Goal: Task Accomplishment & Management: Book appointment/travel/reservation

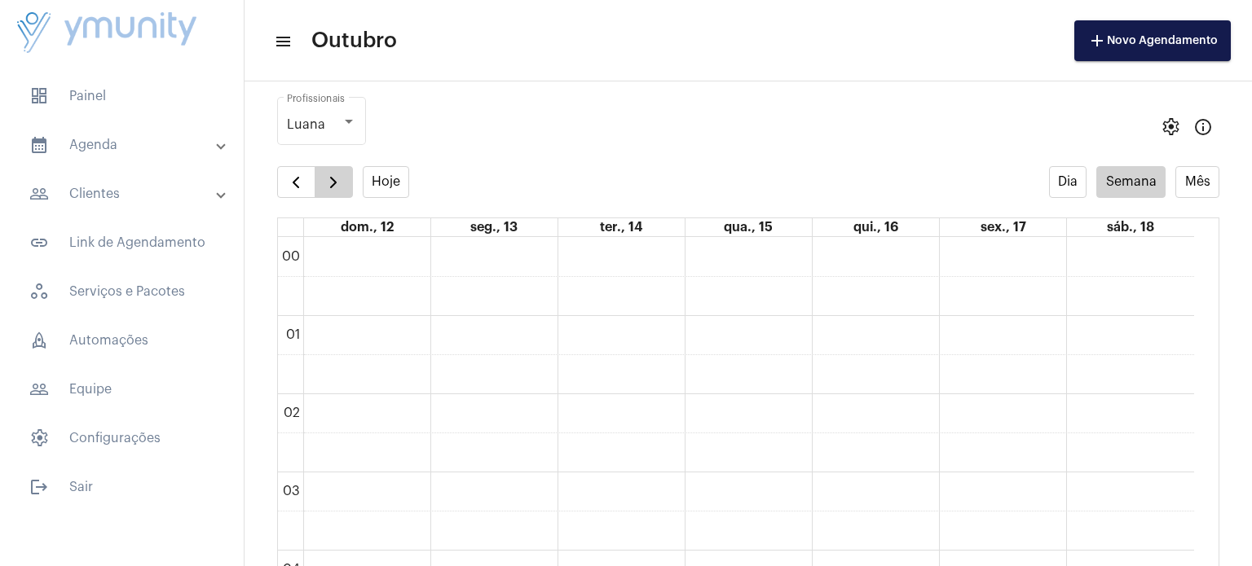
scroll to position [471, 0]
click at [339, 170] on button "button" at bounding box center [334, 182] width 38 height 33
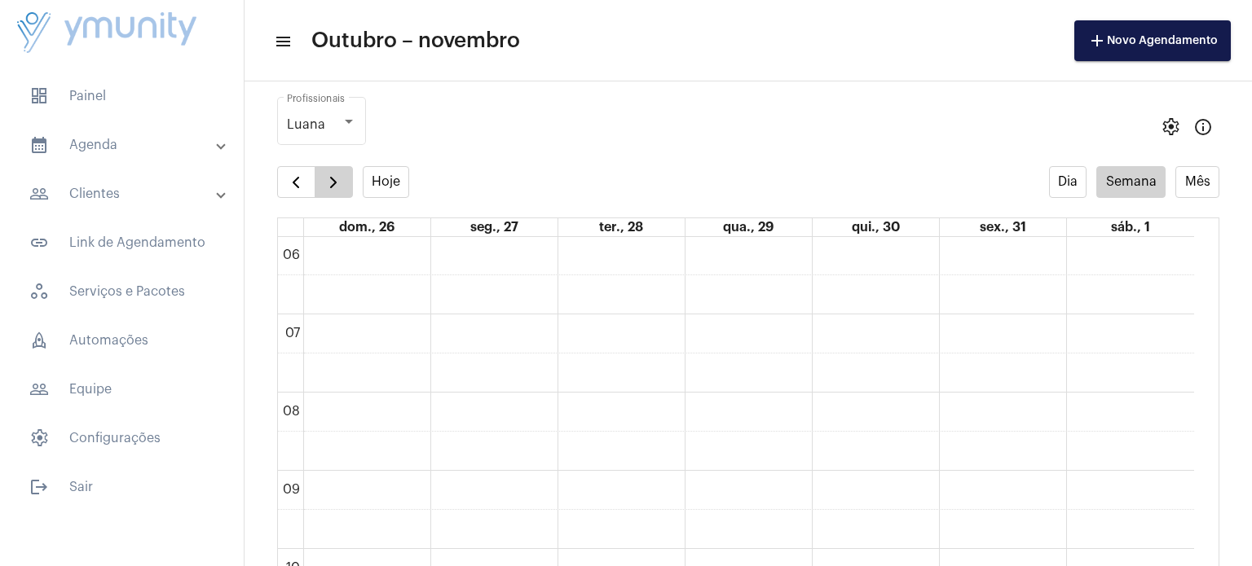
click at [339, 170] on button "button" at bounding box center [334, 182] width 38 height 33
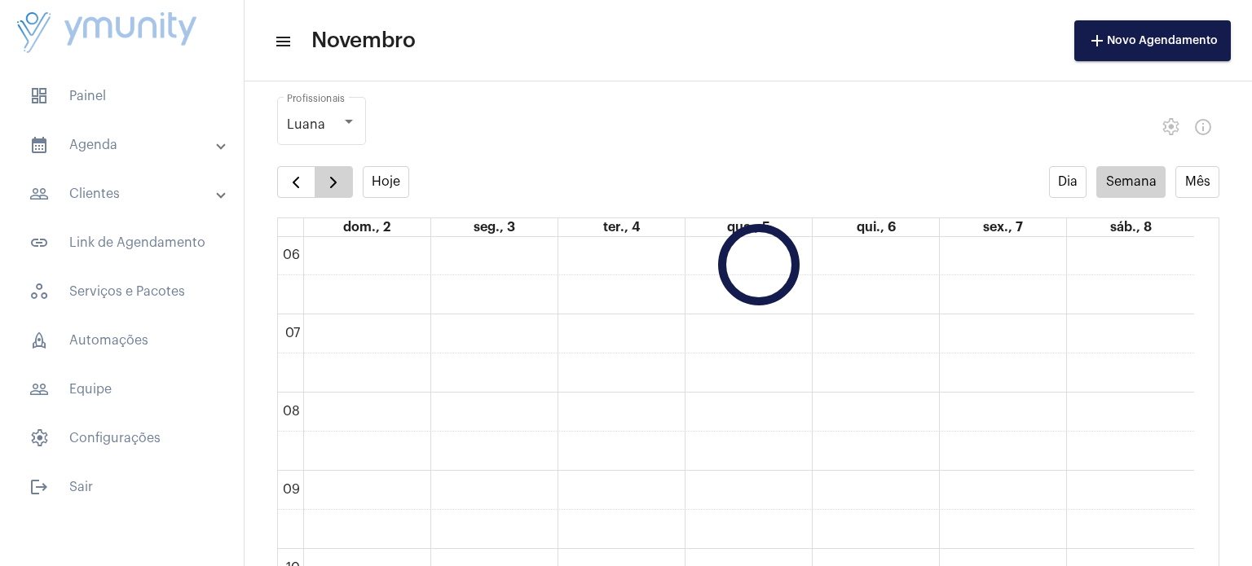
scroll to position [469, 0]
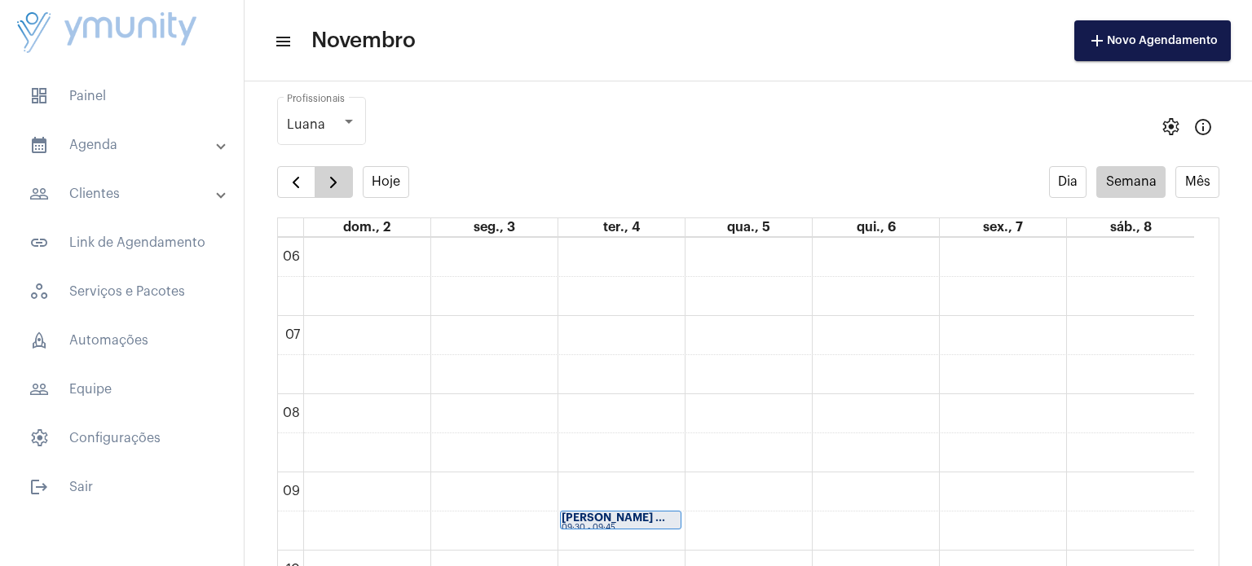
click at [339, 170] on button "button" at bounding box center [334, 182] width 38 height 33
click at [333, 183] on span "button" at bounding box center [334, 183] width 20 height 20
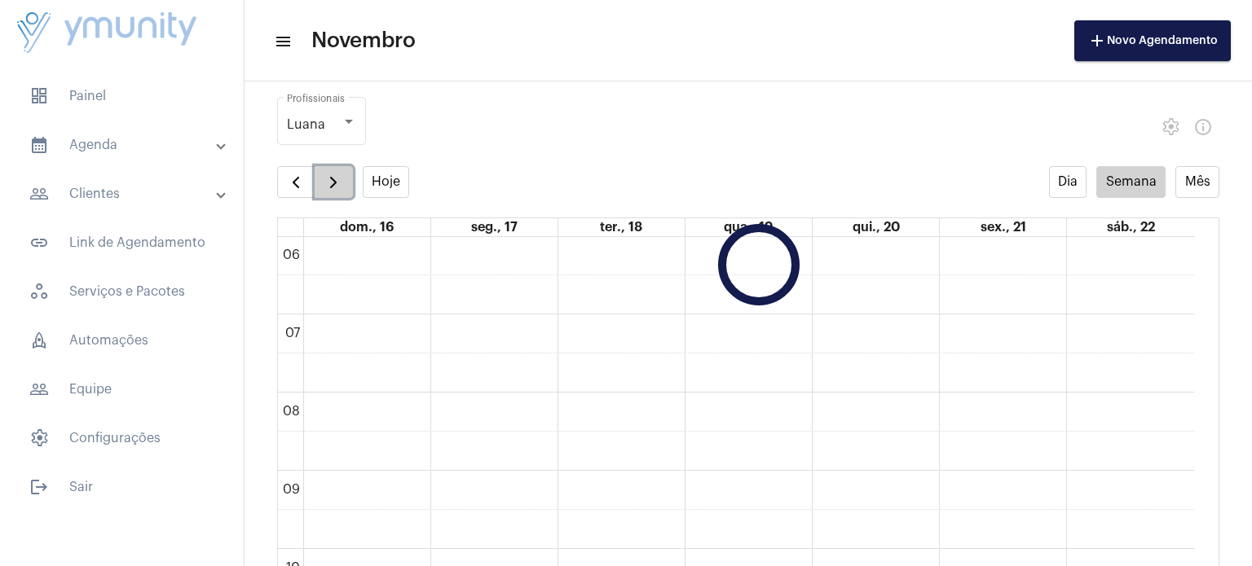
scroll to position [469, 0]
click at [339, 185] on span "button" at bounding box center [334, 183] width 20 height 20
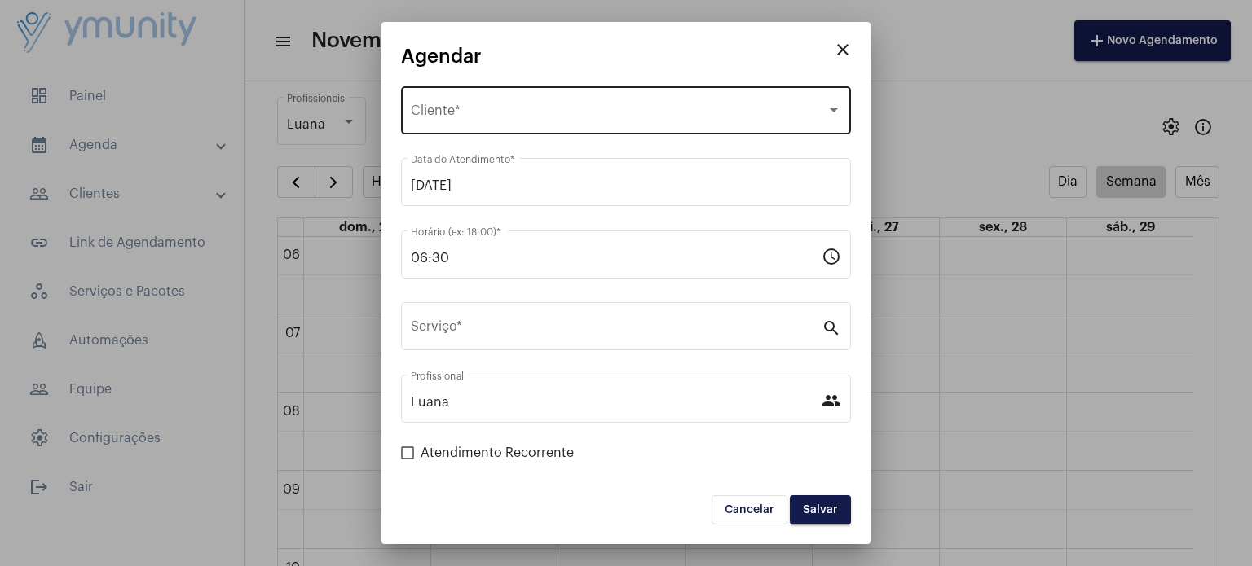
click at [505, 113] on span "Selecione o Cliente" at bounding box center [619, 114] width 416 height 15
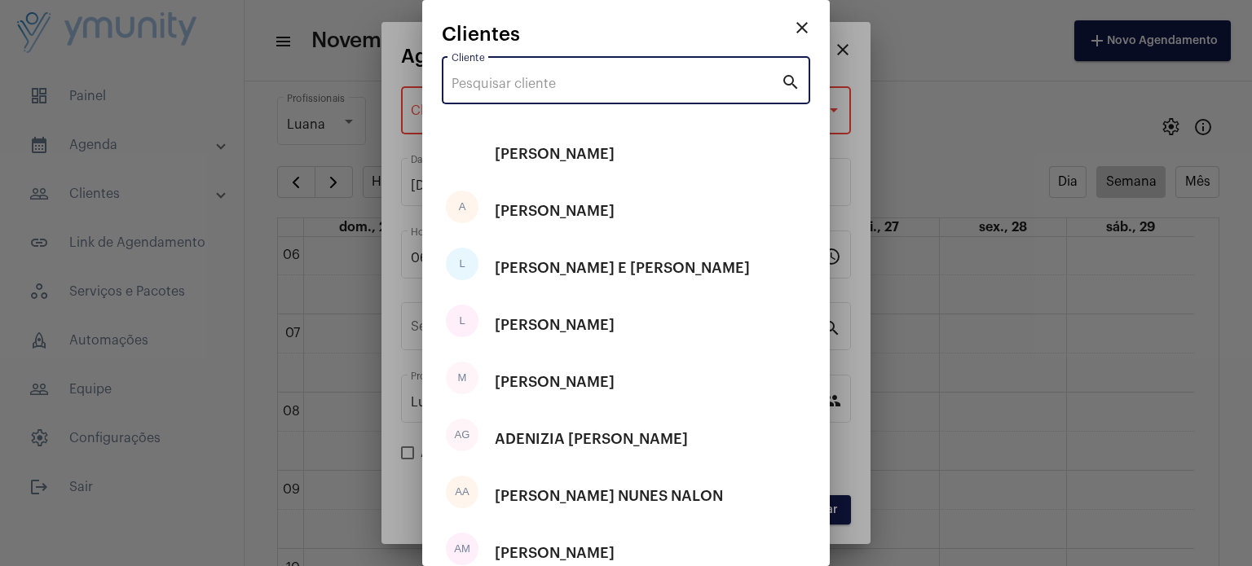
click at [504, 88] on input "Cliente" at bounding box center [615, 84] width 329 height 15
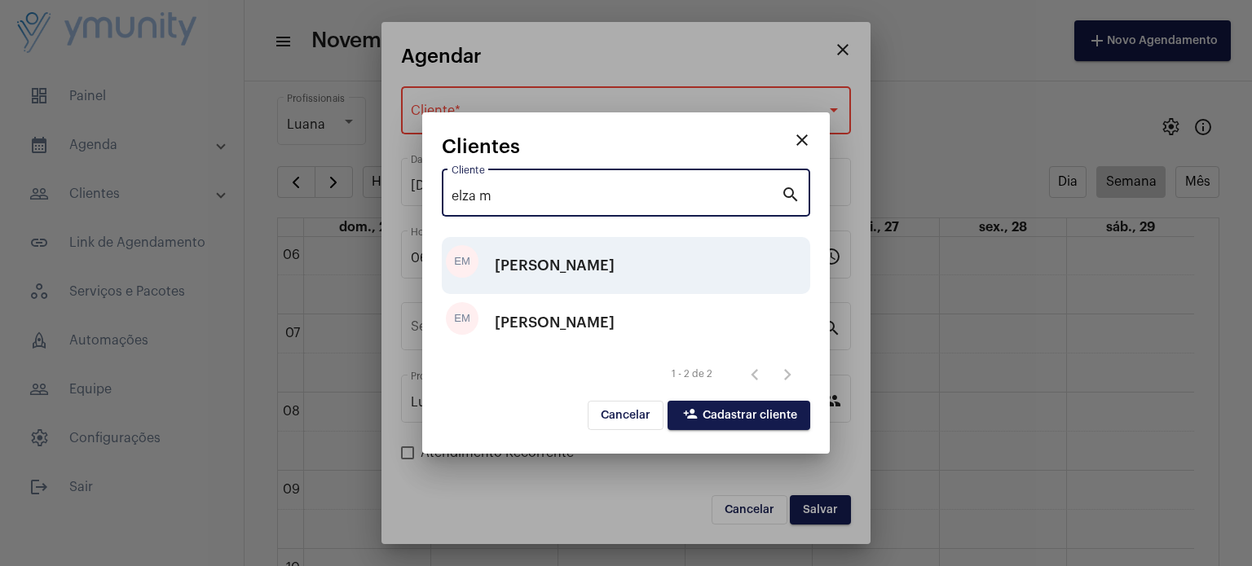
type input "elza m"
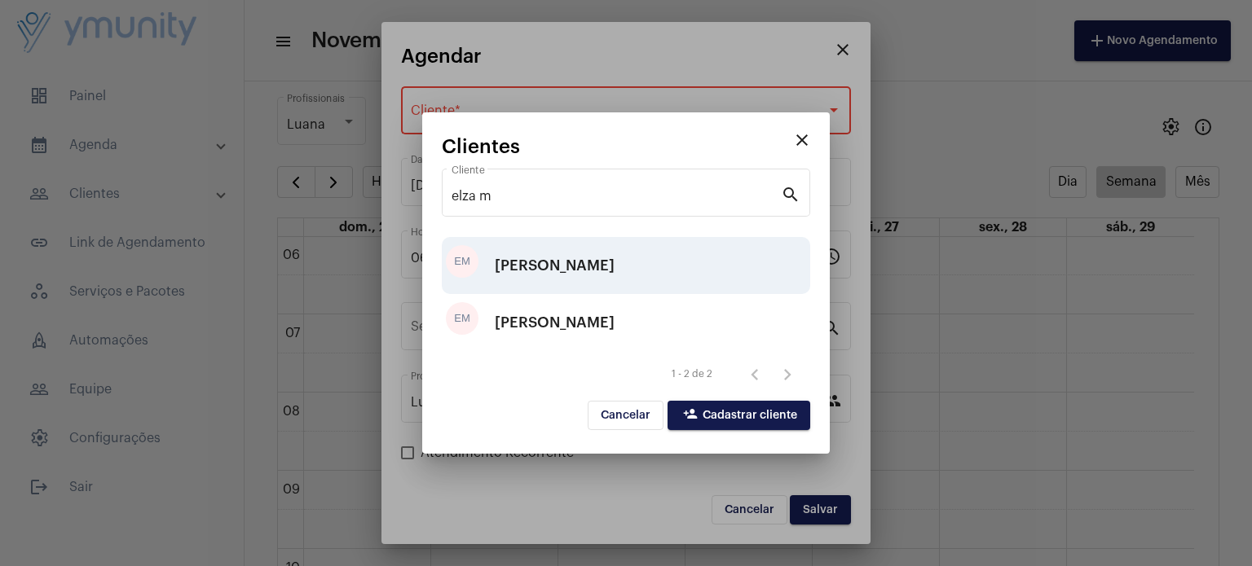
click at [585, 276] on div "[PERSON_NAME]" at bounding box center [555, 265] width 120 height 49
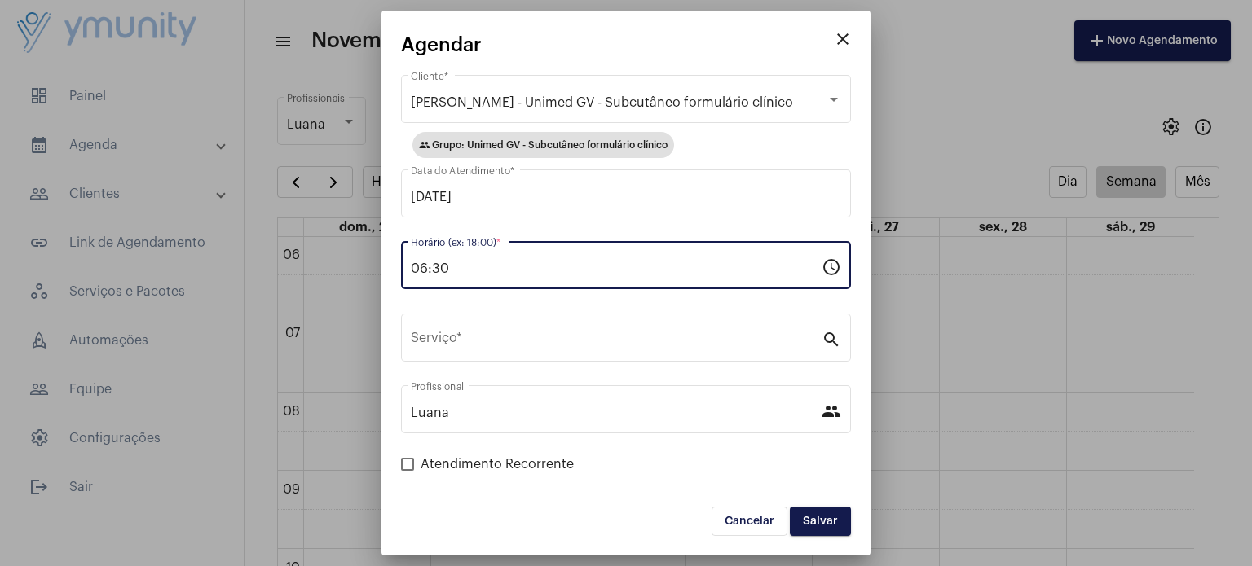
drag, startPoint x: 585, startPoint y: 276, endPoint x: 347, endPoint y: 290, distance: 238.4
click at [347, 290] on div "close [PERSON_NAME] - Unimed GV - Subcutâneo formulário clínico Cliente * group…" at bounding box center [626, 283] width 1252 height 566
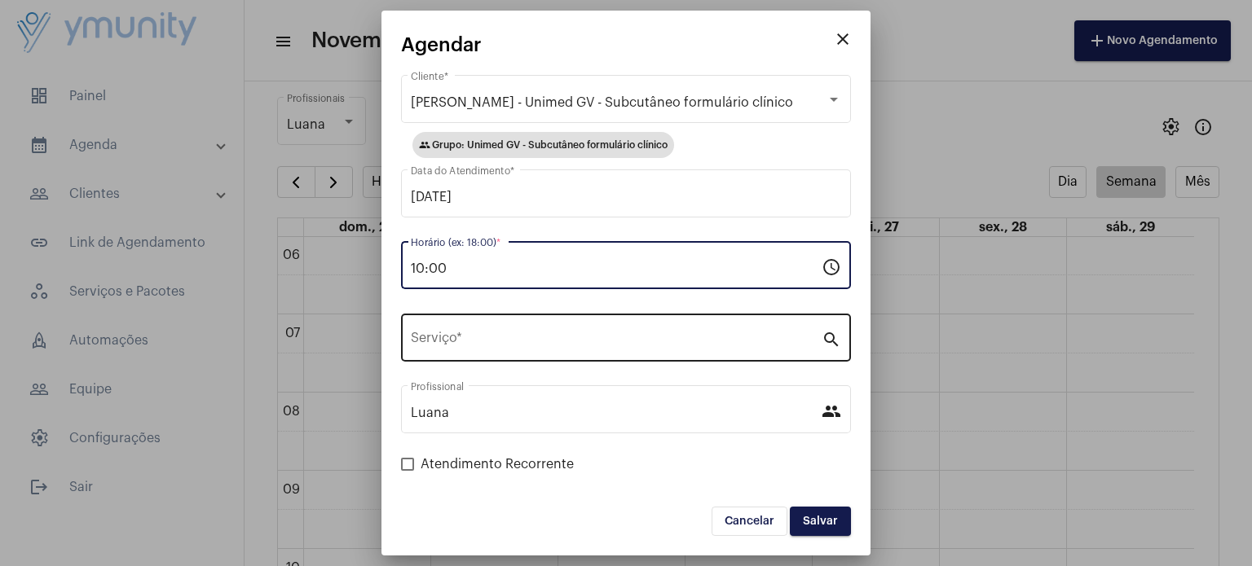
type input "10:00"
click at [508, 350] on div "Serviço *" at bounding box center [616, 336] width 411 height 51
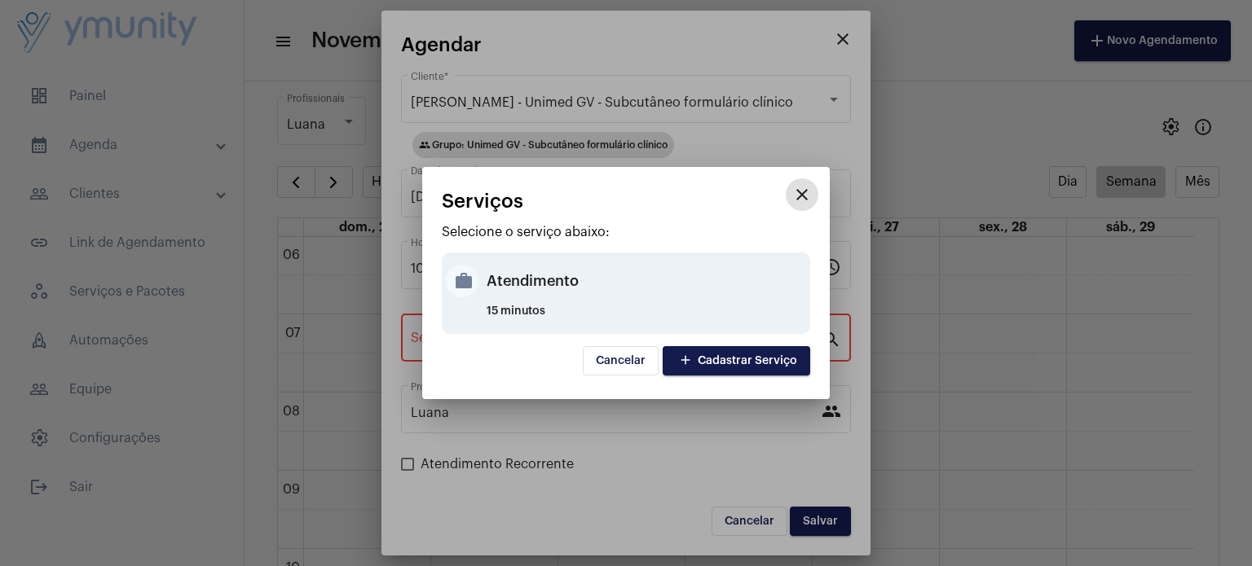
click at [541, 269] on div "Atendimento" at bounding box center [646, 281] width 319 height 49
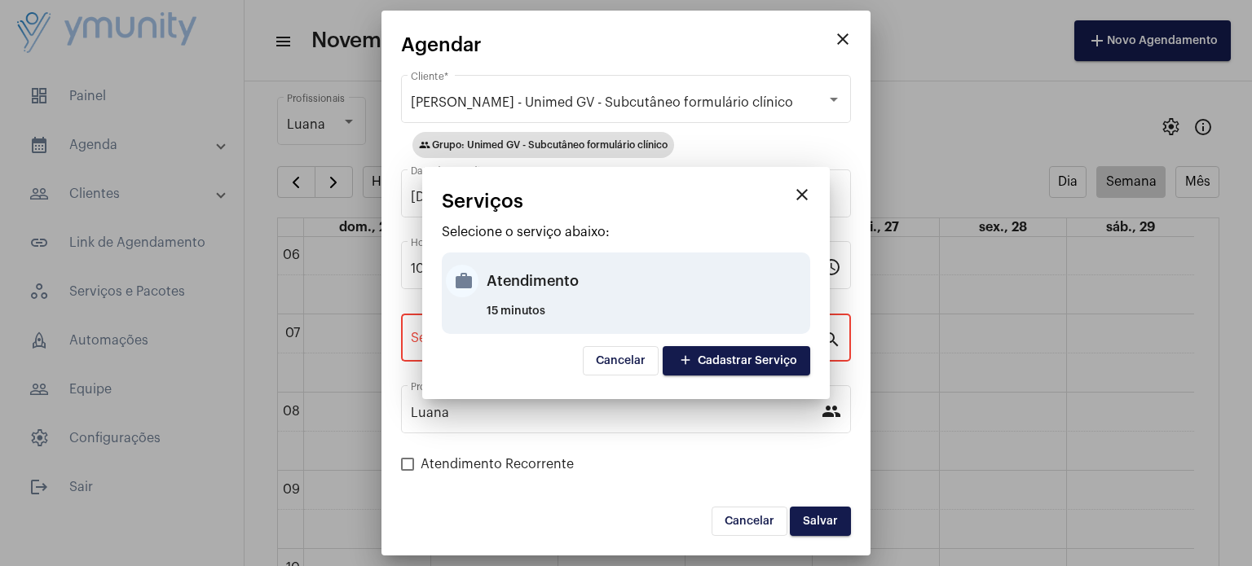
type input "Atendimento"
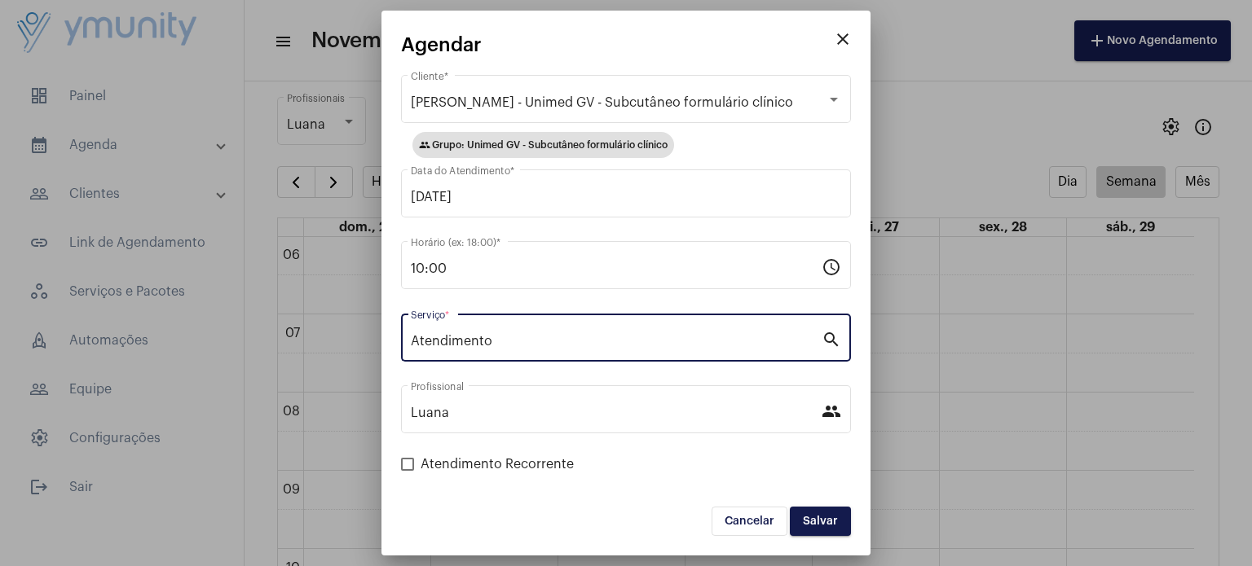
click at [805, 511] on button "Salvar" at bounding box center [820, 521] width 61 height 29
